Goal: Find specific page/section: Find specific page/section

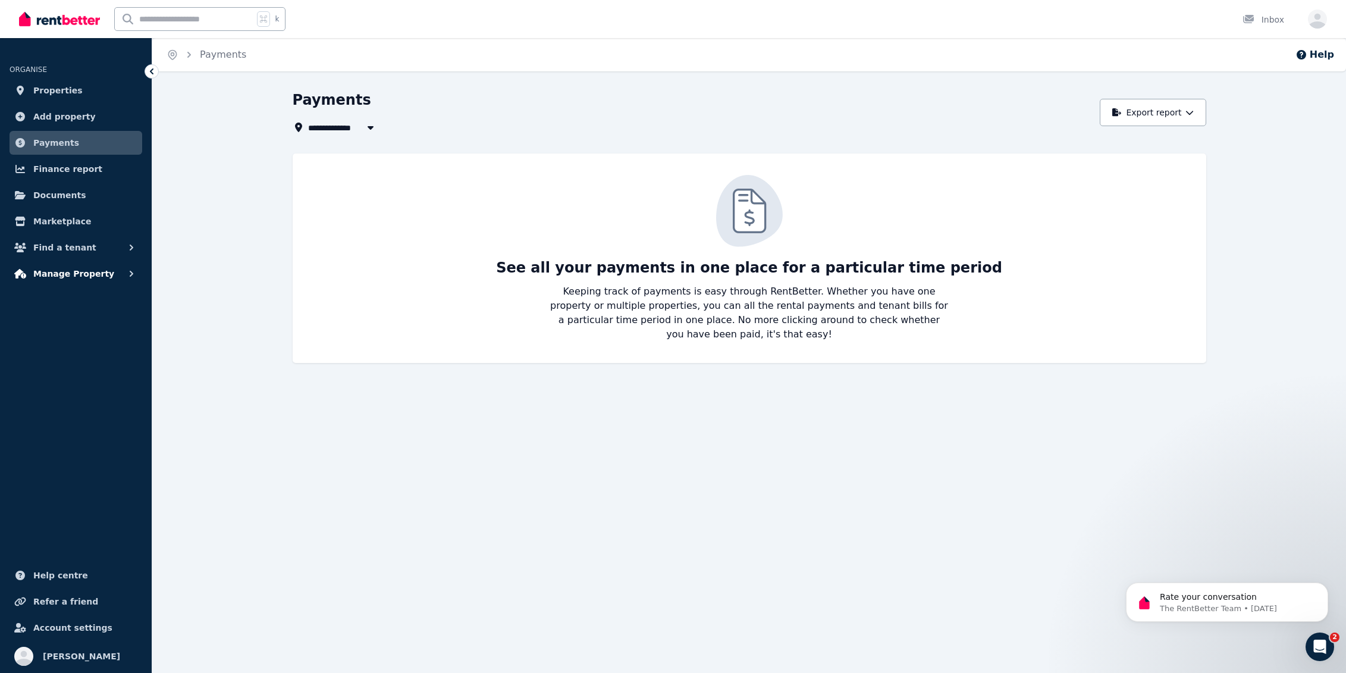
click at [60, 275] on span "Manage Property" at bounding box center [73, 273] width 81 height 14
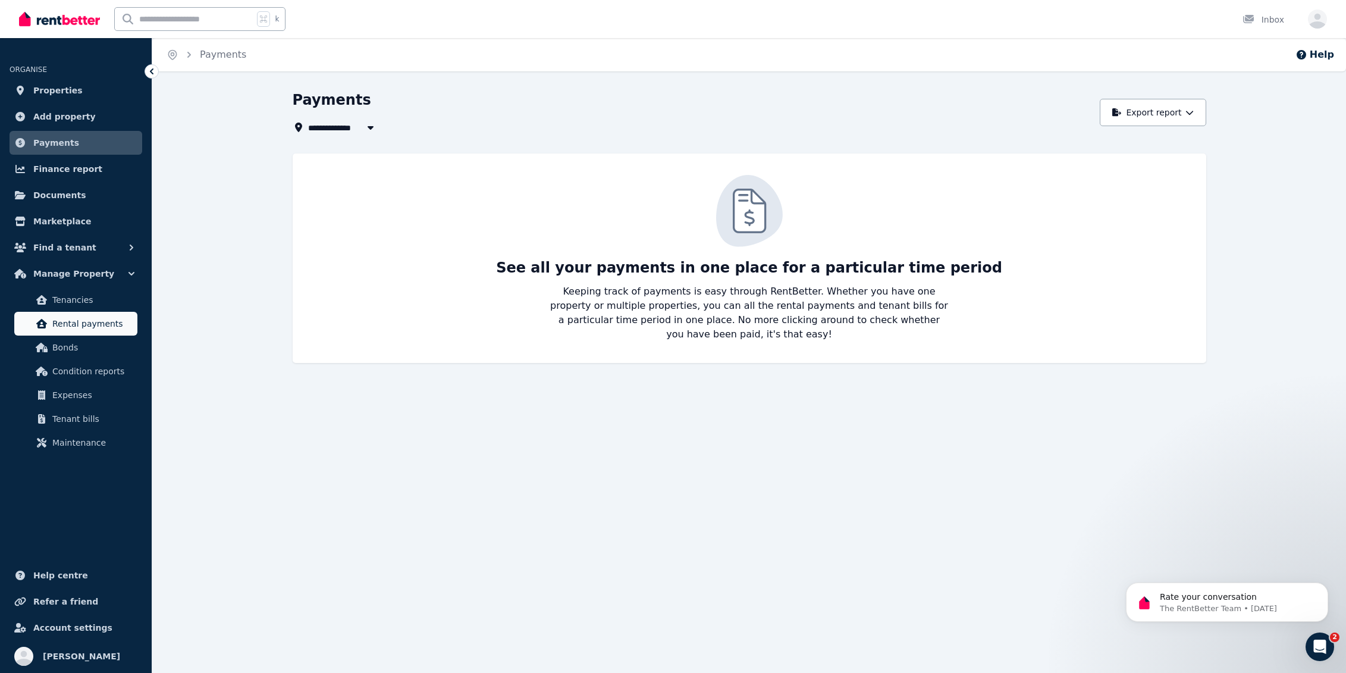
click at [111, 327] on span "Rental payments" at bounding box center [92, 323] width 80 height 14
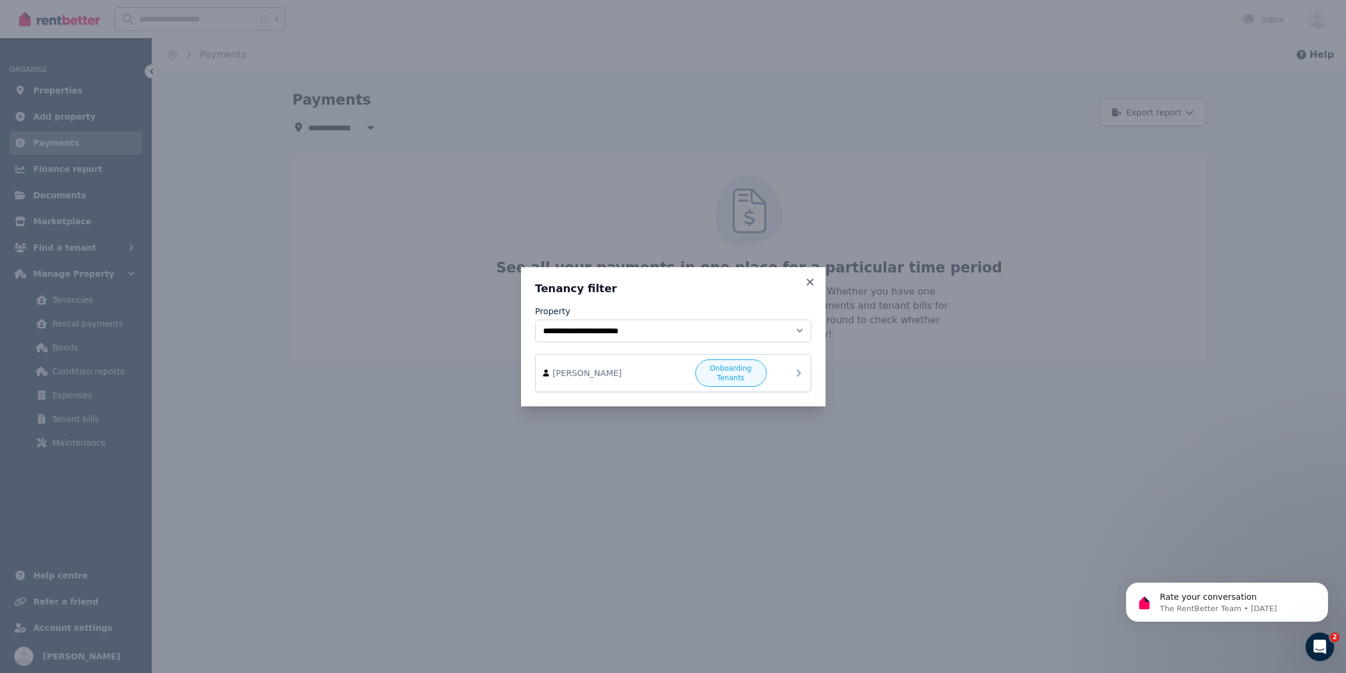
click at [720, 374] on span "Onboarding Tenants" at bounding box center [731, 372] width 61 height 19
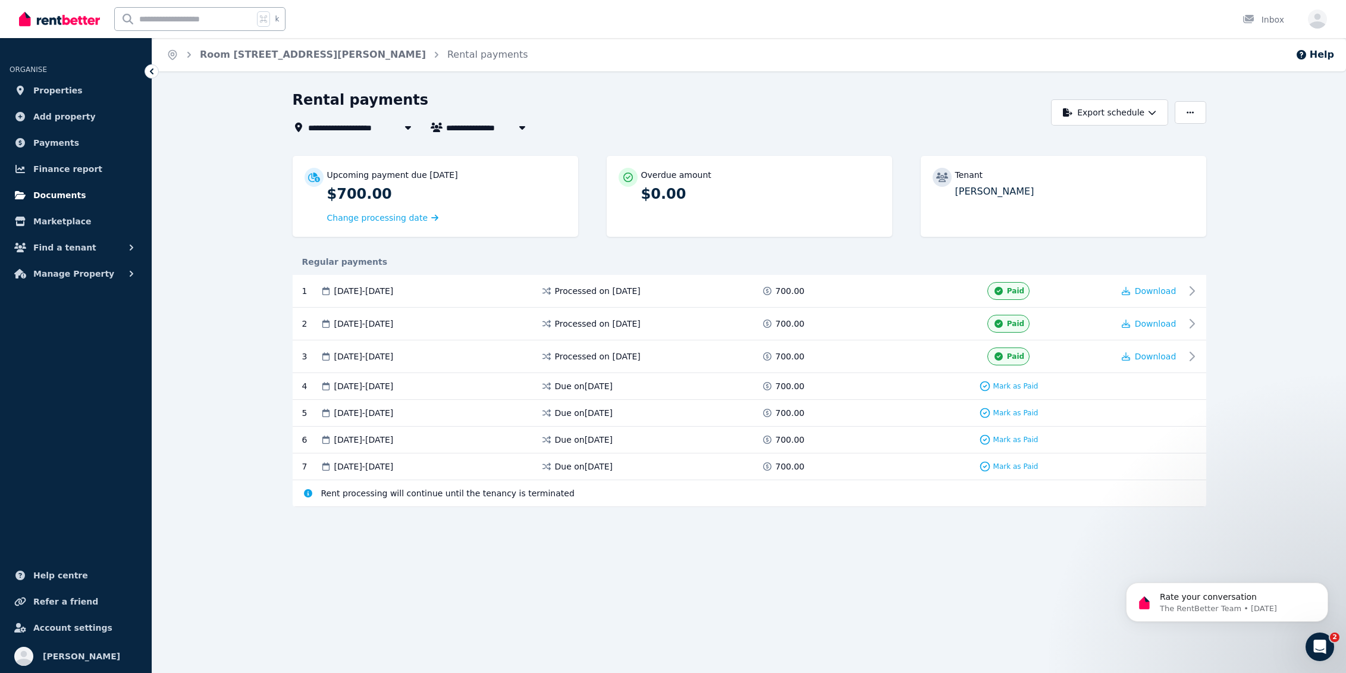
click at [58, 195] on span "Documents" at bounding box center [59, 195] width 53 height 14
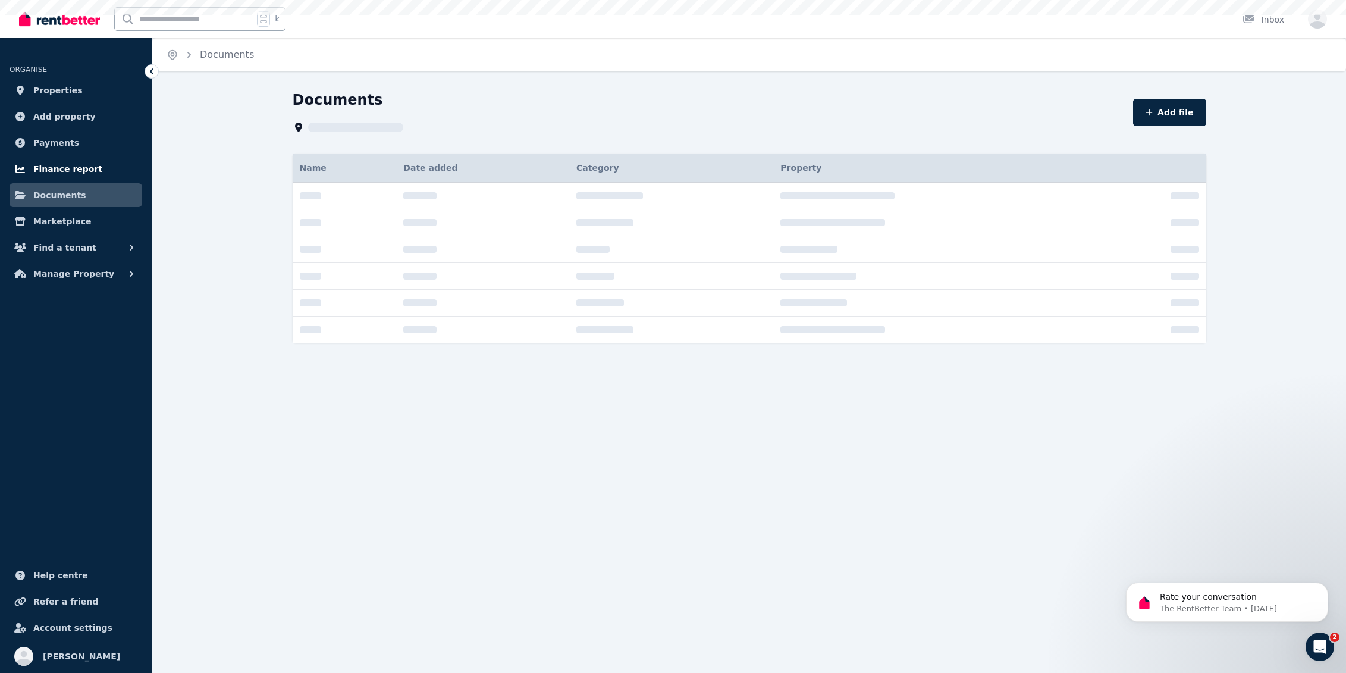
click at [59, 175] on span "Finance report" at bounding box center [67, 169] width 69 height 14
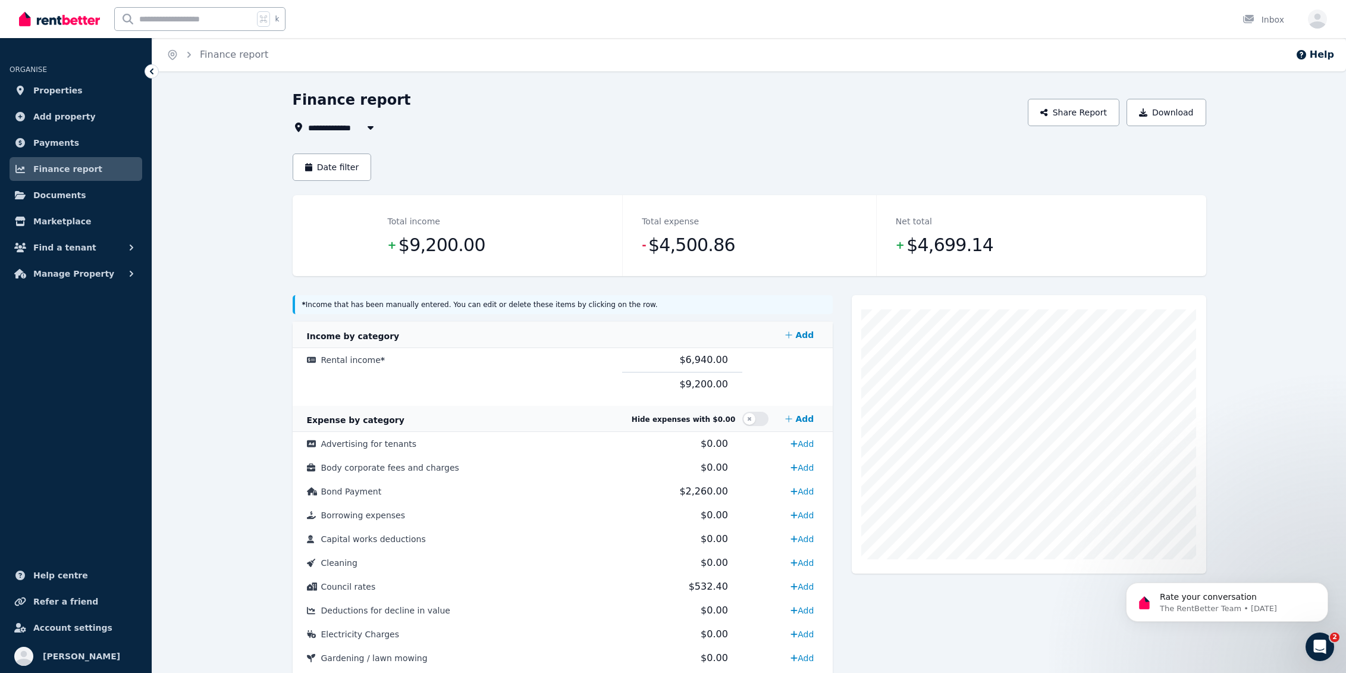
click at [1314, 647] on icon "Open Intercom Messenger" at bounding box center [1320, 647] width 20 height 20
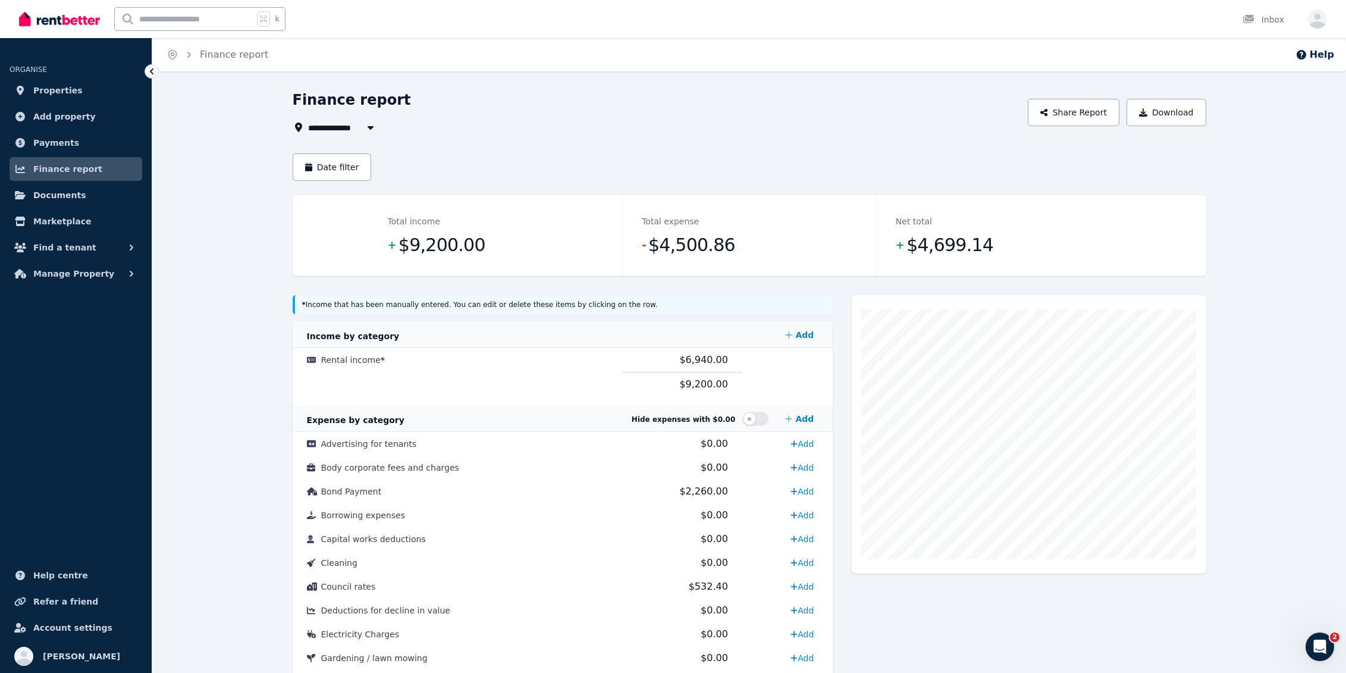
click at [1310, 641] on div "Open Intercom Messenger" at bounding box center [1319, 646] width 39 height 39
